Goal: Transaction & Acquisition: Download file/media

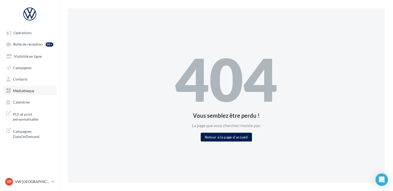
click at [26, 94] on link "Médiathèque" at bounding box center [29, 90] width 53 height 9
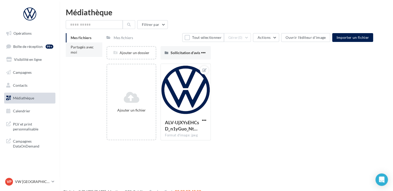
click at [77, 51] on li "Partagés avec moi" at bounding box center [84, 49] width 36 height 14
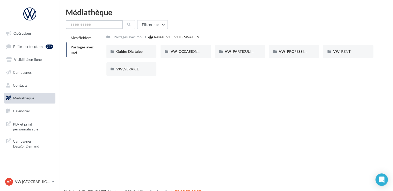
click at [91, 23] on input "text" at bounding box center [94, 24] width 57 height 9
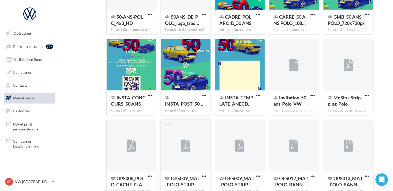
scroll to position [129, 0]
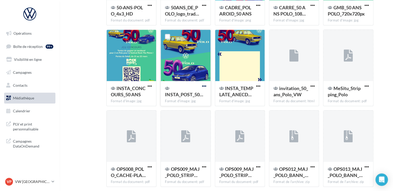
type input "****"
click at [202, 87] on span "button" at bounding box center [204, 86] width 4 height 4
click at [193, 97] on button "Télécharger" at bounding box center [181, 96] width 52 height 13
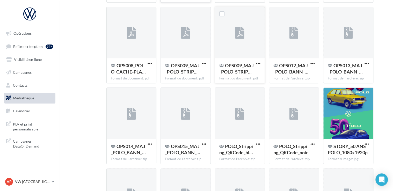
scroll to position [259, 0]
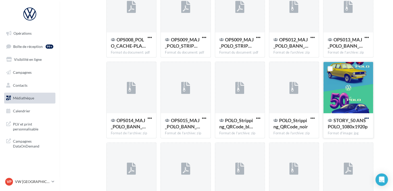
click at [368, 118] on span "button" at bounding box center [366, 118] width 4 height 4
click at [349, 124] on button "Télécharger" at bounding box center [344, 128] width 52 height 13
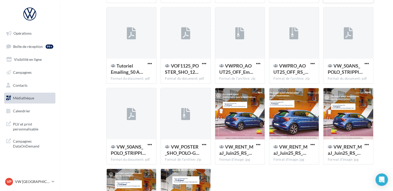
scroll to position [393, 0]
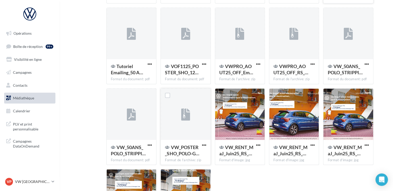
click at [184, 129] on div at bounding box center [185, 114] width 49 height 52
click at [203, 147] on span "button" at bounding box center [204, 145] width 4 height 4
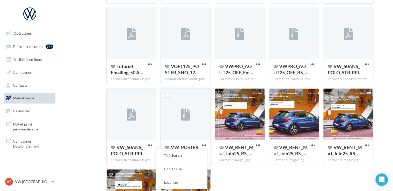
click at [191, 153] on button "Télécharger" at bounding box center [181, 154] width 52 height 13
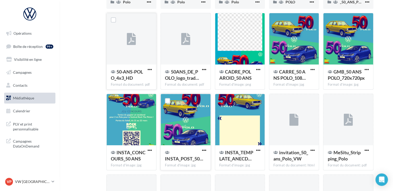
scroll to position [31, 0]
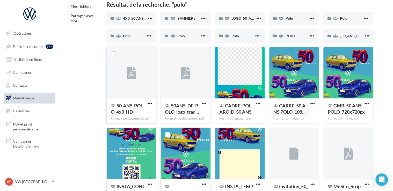
click at [148, 103] on span "button" at bounding box center [149, 103] width 4 height 4
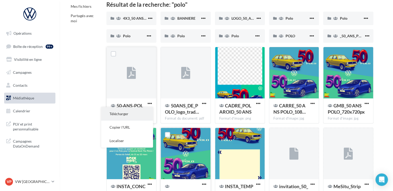
click at [138, 114] on button "Télécharger" at bounding box center [127, 113] width 52 height 13
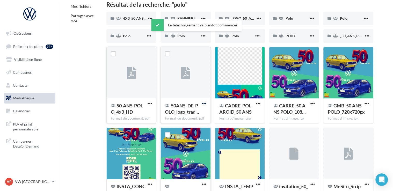
click at [203, 102] on span "button" at bounding box center [204, 103] width 4 height 4
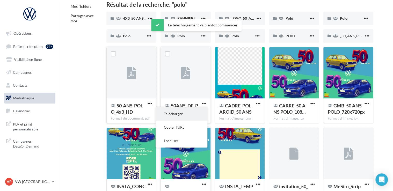
click at [200, 113] on button "Télécharger" at bounding box center [181, 113] width 52 height 13
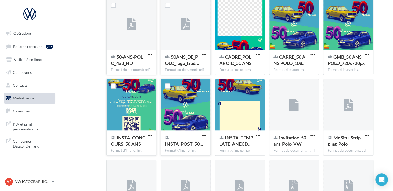
scroll to position [83, 0]
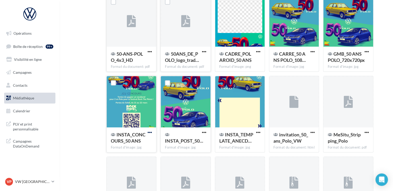
click at [149, 131] on span "button" at bounding box center [149, 132] width 4 height 4
click at [147, 139] on button "Télécharger" at bounding box center [127, 142] width 52 height 13
click at [24, 145] on span "Campagnes DataOnDemand" at bounding box center [33, 143] width 40 height 11
click at [31, 131] on span "PLV et print personnalisable" at bounding box center [33, 126] width 40 height 11
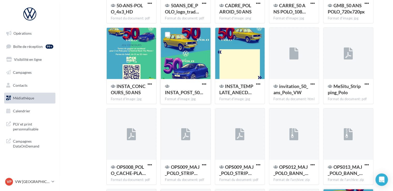
scroll to position [212, 0]
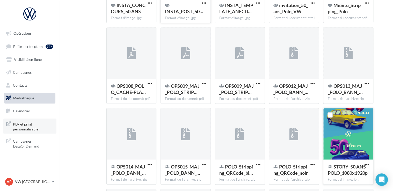
click at [43, 129] on span "PLV et print personnalisable" at bounding box center [33, 126] width 40 height 11
